Goal: Task Accomplishment & Management: Manage account settings

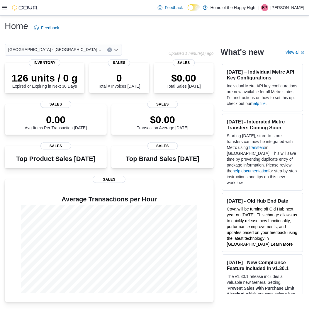
click at [6, 5] on icon at bounding box center [4, 7] width 5 height 5
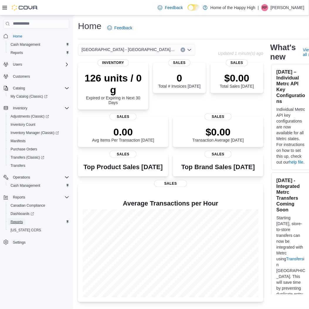
click at [20, 220] on span "Reports" at bounding box center [17, 222] width 12 height 5
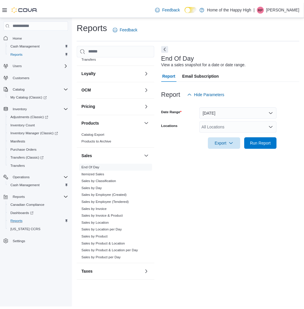
scroll to position [188, 0]
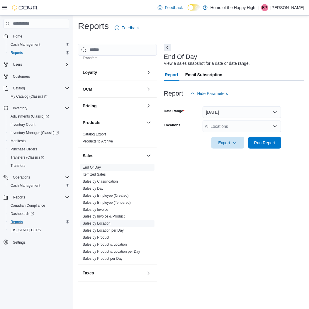
click at [101, 223] on link "Sales by Location" at bounding box center [97, 224] width 28 height 4
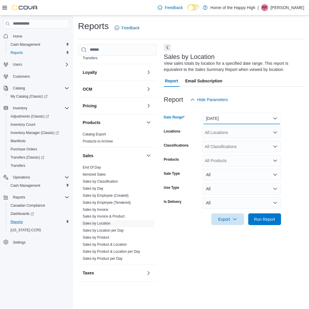
click at [227, 117] on button "[DATE]" at bounding box center [242, 119] width 79 height 12
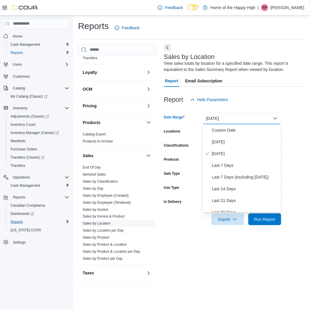
click at [262, 99] on div "Report Hide Parameters" at bounding box center [234, 100] width 141 height 12
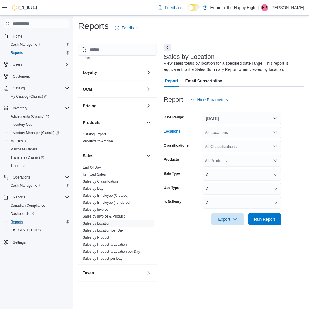
click at [229, 131] on div "All Locations" at bounding box center [242, 133] width 79 height 12
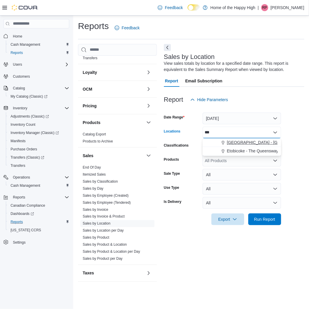
type input "***"
click at [228, 142] on span "[GEOGRAPHIC_DATA] - [GEOGRAPHIC_DATA] - Fire & Flower" at bounding box center [285, 143] width 117 height 6
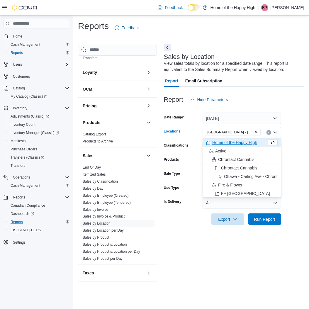
click at [195, 252] on div "Sales by Location View sales totals by location for a specified date range. Thi…" at bounding box center [234, 166] width 141 height 244
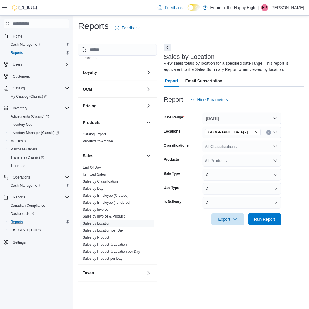
click at [223, 147] on div "All Classifications" at bounding box center [242, 147] width 79 height 12
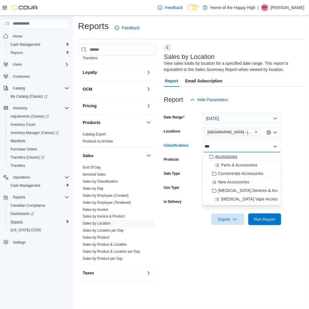
type input "***"
click at [226, 156] on span "Accessories" at bounding box center [226, 157] width 22 height 6
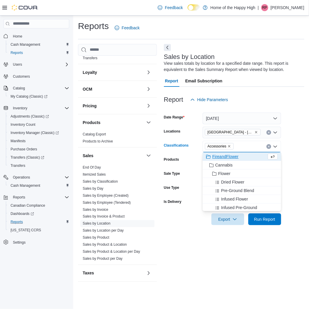
click at [268, 225] on div at bounding box center [234, 228] width 141 height 7
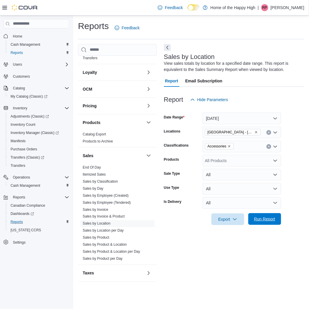
click at [268, 217] on span "Run Report" at bounding box center [264, 219] width 21 height 6
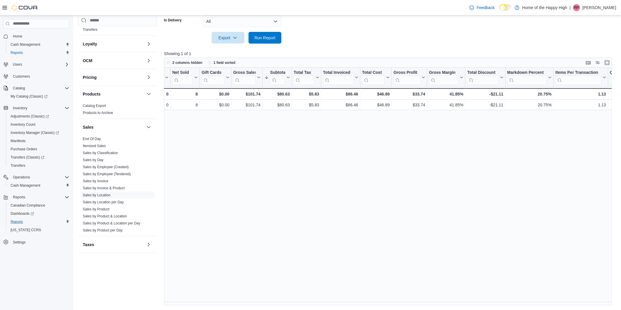
scroll to position [187, 0]
click at [24, 184] on span "Cash Management" at bounding box center [26, 185] width 30 height 5
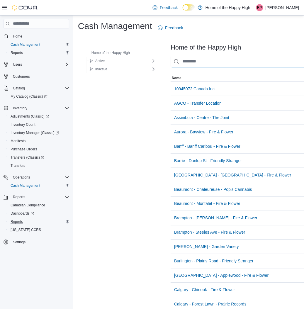
click at [182, 62] on input "This is a search bar. As you type, the results lower in the page will automatic…" at bounding box center [294, 62] width 247 height 12
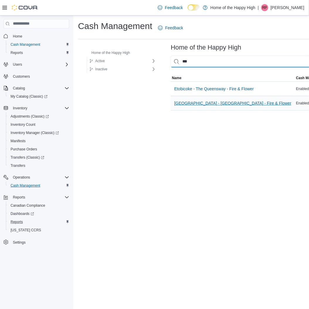
type input "***"
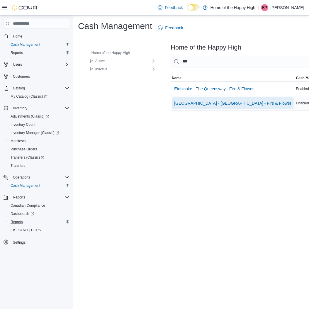
click at [180, 102] on span "[GEOGRAPHIC_DATA] - [GEOGRAPHIC_DATA] - Fire & Flower" at bounding box center [232, 103] width 117 height 6
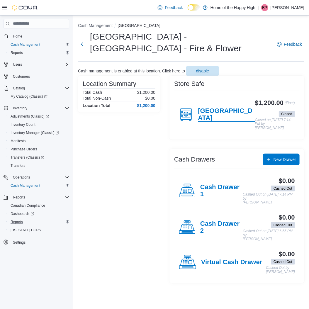
click at [215, 107] on h4 "[GEOGRAPHIC_DATA]" at bounding box center [226, 114] width 57 height 15
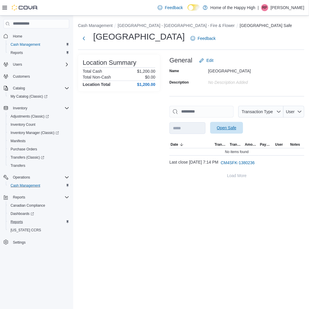
click at [237, 127] on span "Open Safe" at bounding box center [227, 128] width 20 height 6
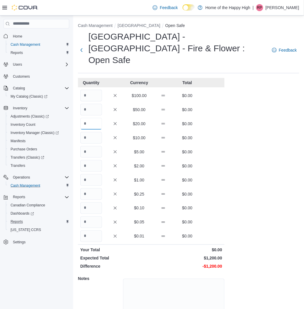
click at [93, 118] on input "Quantity" at bounding box center [91, 124] width 22 height 12
type input "**"
type input "*"
type input "**"
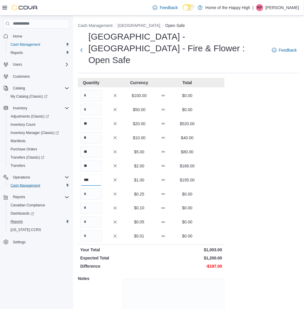
type input "***"
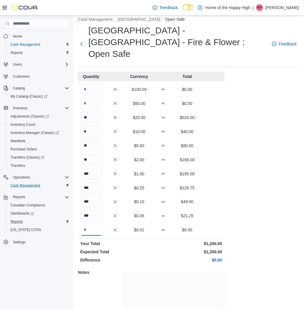
scroll to position [24, 0]
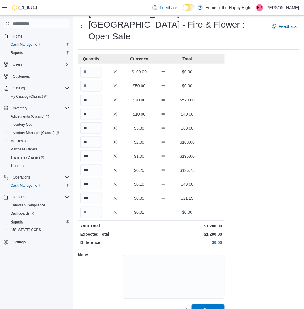
click at [213, 305] on span "Save" at bounding box center [208, 311] width 26 height 12
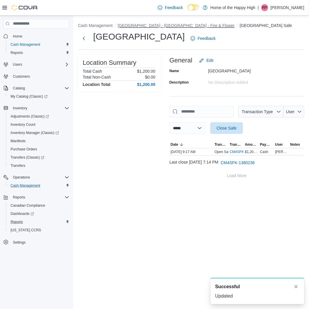
click at [142, 24] on button "[GEOGRAPHIC_DATA] - [GEOGRAPHIC_DATA] - Fire & Flower" at bounding box center [176, 25] width 117 height 5
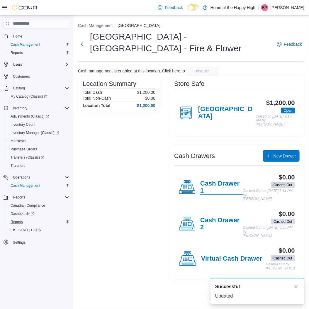
click at [206, 180] on h4 "Cash Drawer 1" at bounding box center [221, 187] width 43 height 15
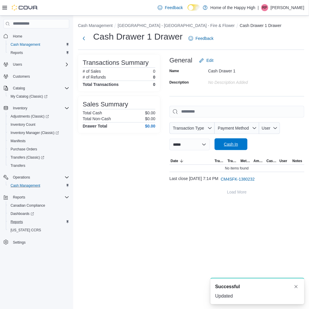
click at [238, 143] on span "Cash In" at bounding box center [231, 144] width 14 height 6
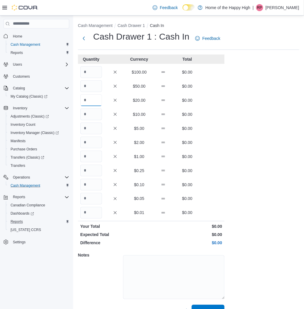
click at [91, 99] on input "Quantity" at bounding box center [91, 100] width 22 height 12
type input "*"
type input "**"
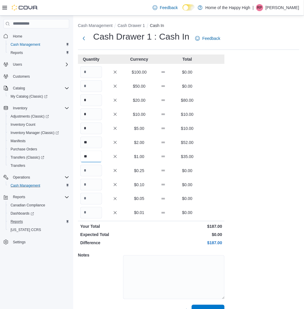
type input "**"
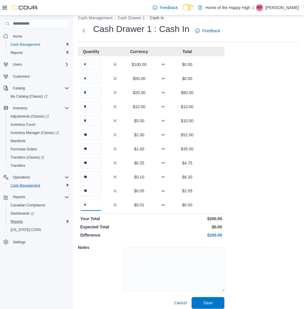
scroll to position [12, 0]
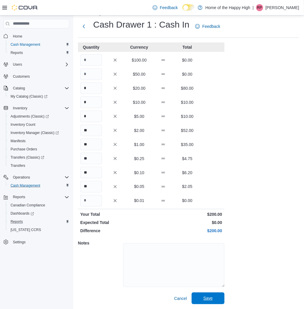
click at [211, 301] on span "Save" at bounding box center [208, 299] width 9 height 6
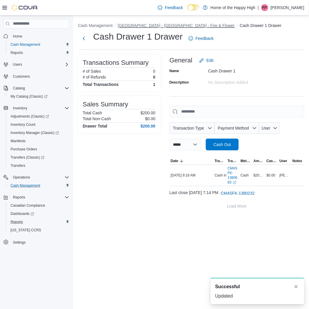
click at [151, 23] on button "[GEOGRAPHIC_DATA] - [GEOGRAPHIC_DATA] - Fire & Flower" at bounding box center [176, 25] width 117 height 5
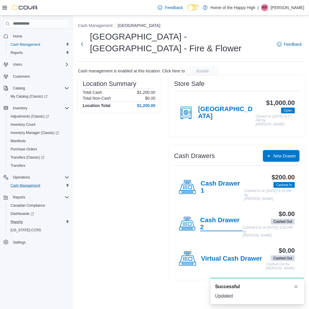
click at [212, 217] on h4 "Cash Drawer 2" at bounding box center [221, 224] width 43 height 15
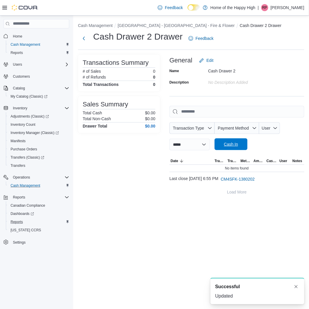
click at [237, 144] on span "Cash In" at bounding box center [231, 144] width 14 height 6
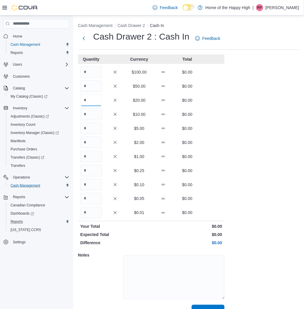
click at [89, 98] on input "Quantity" at bounding box center [91, 100] width 22 height 12
type input "*"
type input "**"
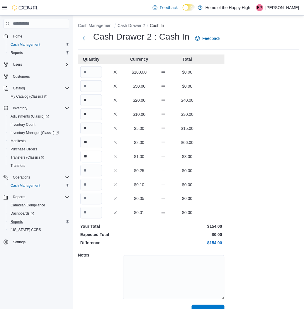
type input "**"
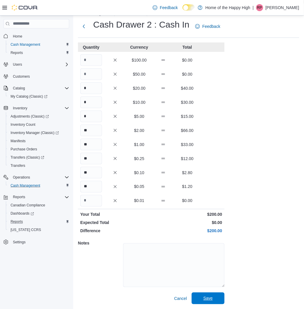
click at [213, 300] on span "Save" at bounding box center [208, 299] width 26 height 12
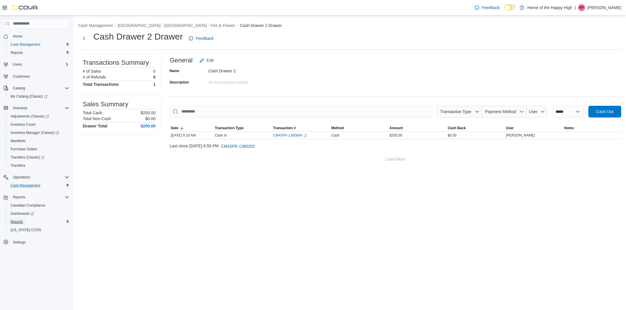
click at [17, 221] on span "Reports" at bounding box center [17, 222] width 12 height 5
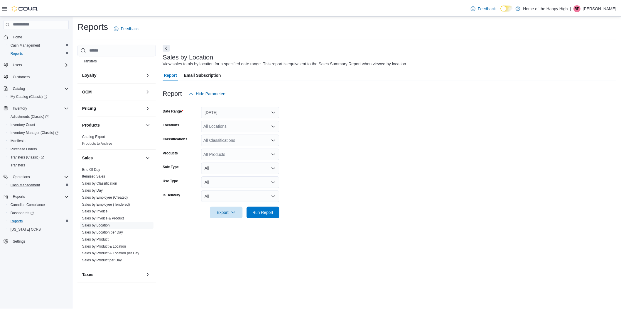
scroll to position [187, 0]
click at [96, 239] on link "Sales by Product" at bounding box center [96, 239] width 27 height 4
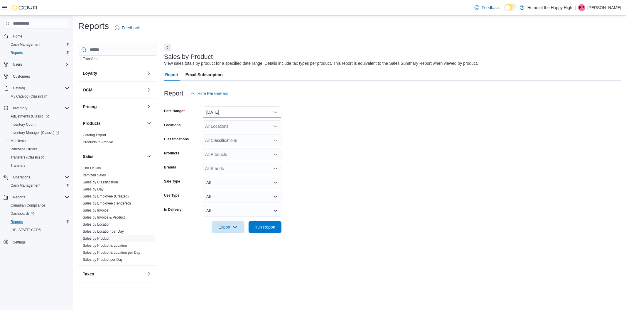
click at [220, 113] on button "[DATE]" at bounding box center [242, 113] width 79 height 12
click at [232, 173] on span "Last 7 Days (excluding [DATE])" at bounding box center [245, 171] width 67 height 7
click at [213, 126] on div "All Locations" at bounding box center [242, 127] width 79 height 12
type input "***"
click at [238, 140] on button "[GEOGRAPHIC_DATA] - [GEOGRAPHIC_DATA] - Fire & Flower" at bounding box center [242, 136] width 79 height 9
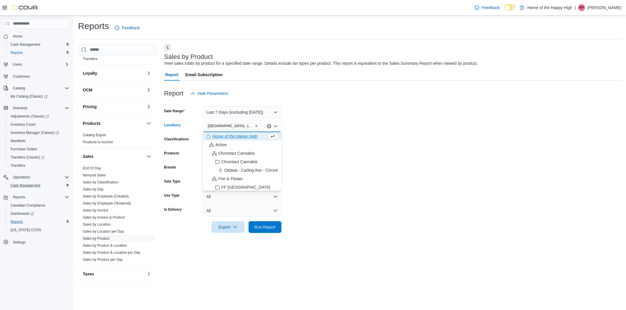
click at [309, 139] on form "Date Range Last 7 Days (excluding [DATE]) Locations [GEOGRAPHIC_DATA] - [GEOGRA…" at bounding box center [392, 166] width 457 height 134
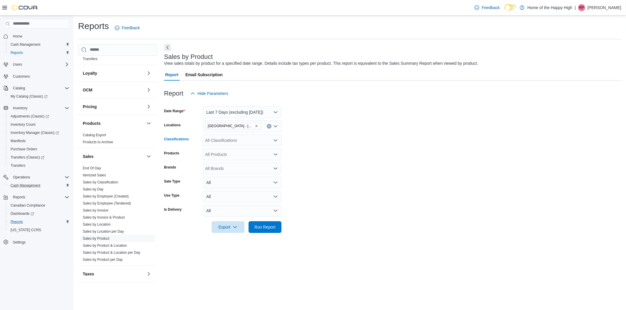
click at [210, 140] on div "All Classifications" at bounding box center [242, 141] width 79 height 12
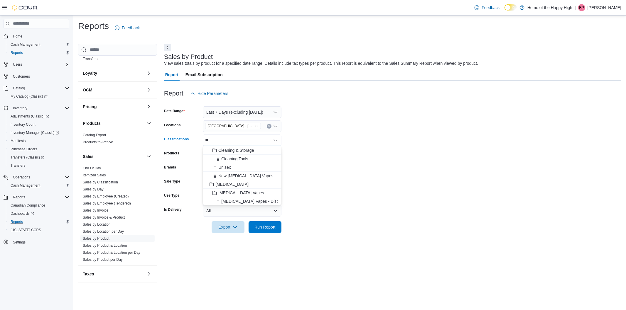
type input "**"
click at [222, 186] on span "[MEDICAL_DATA]" at bounding box center [231, 185] width 33 height 6
click at [309, 186] on form "Date Range Last 7 Days (excluding [DATE]) Locations [GEOGRAPHIC_DATA] - [GEOGRA…" at bounding box center [392, 166] width 457 height 134
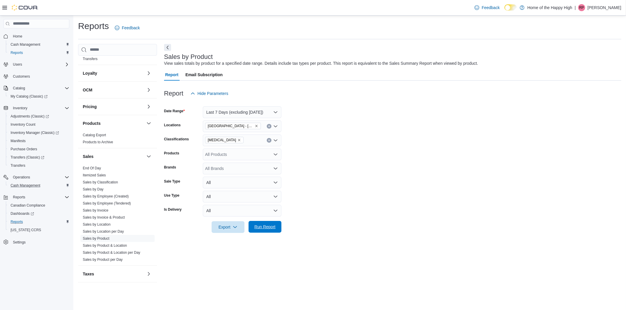
click at [277, 230] on span "Run Report" at bounding box center [265, 227] width 26 height 12
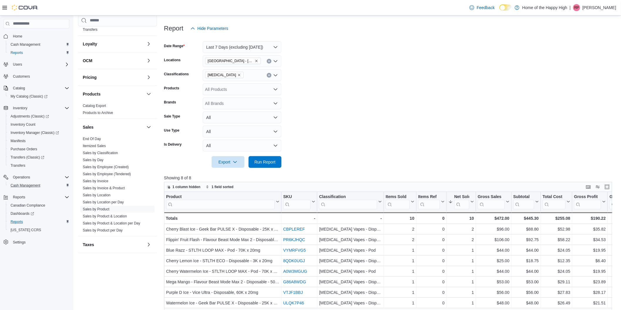
scroll to position [98, 0]
